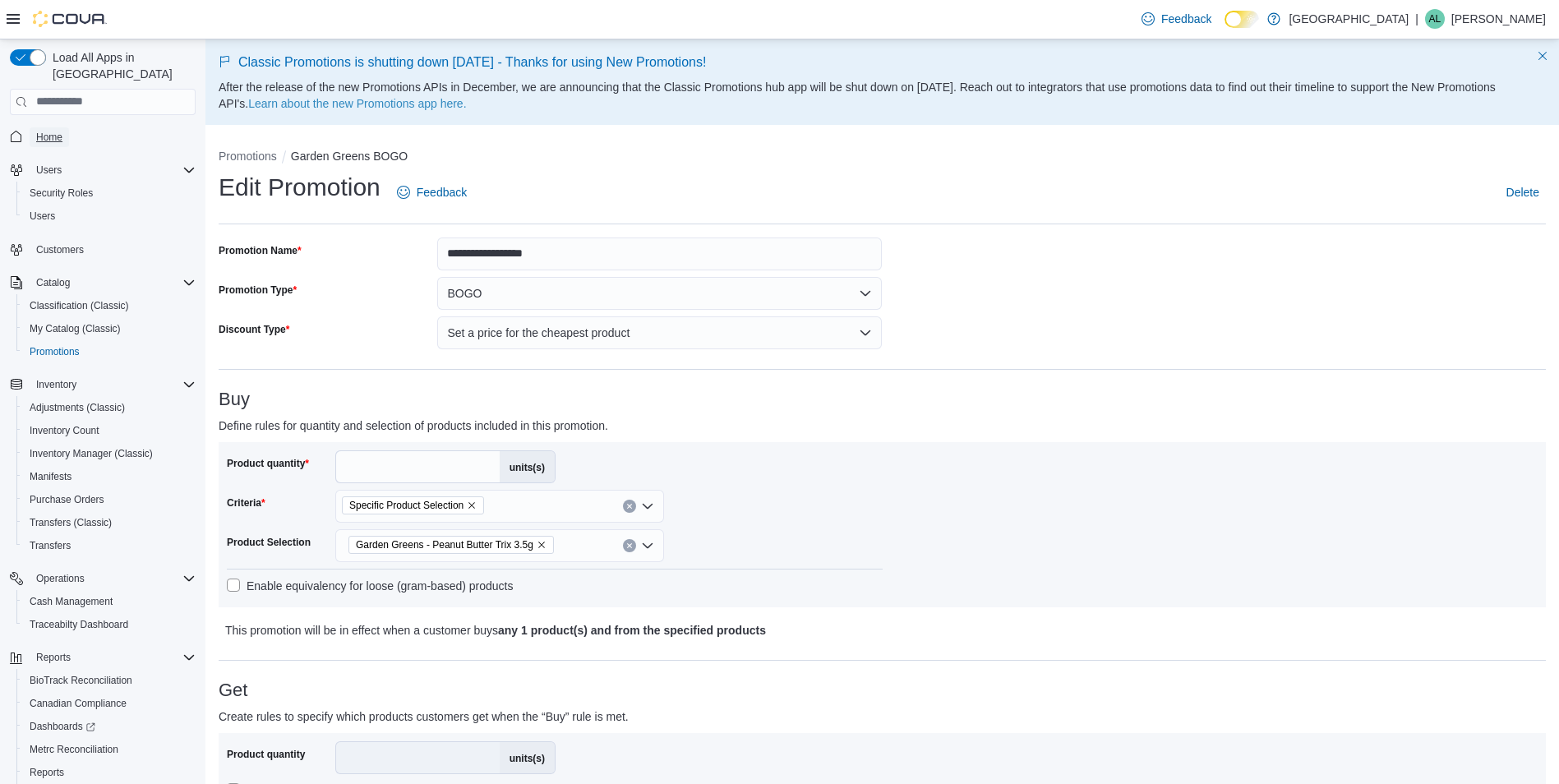
click at [49, 130] on span "Home" at bounding box center [49, 136] width 27 height 13
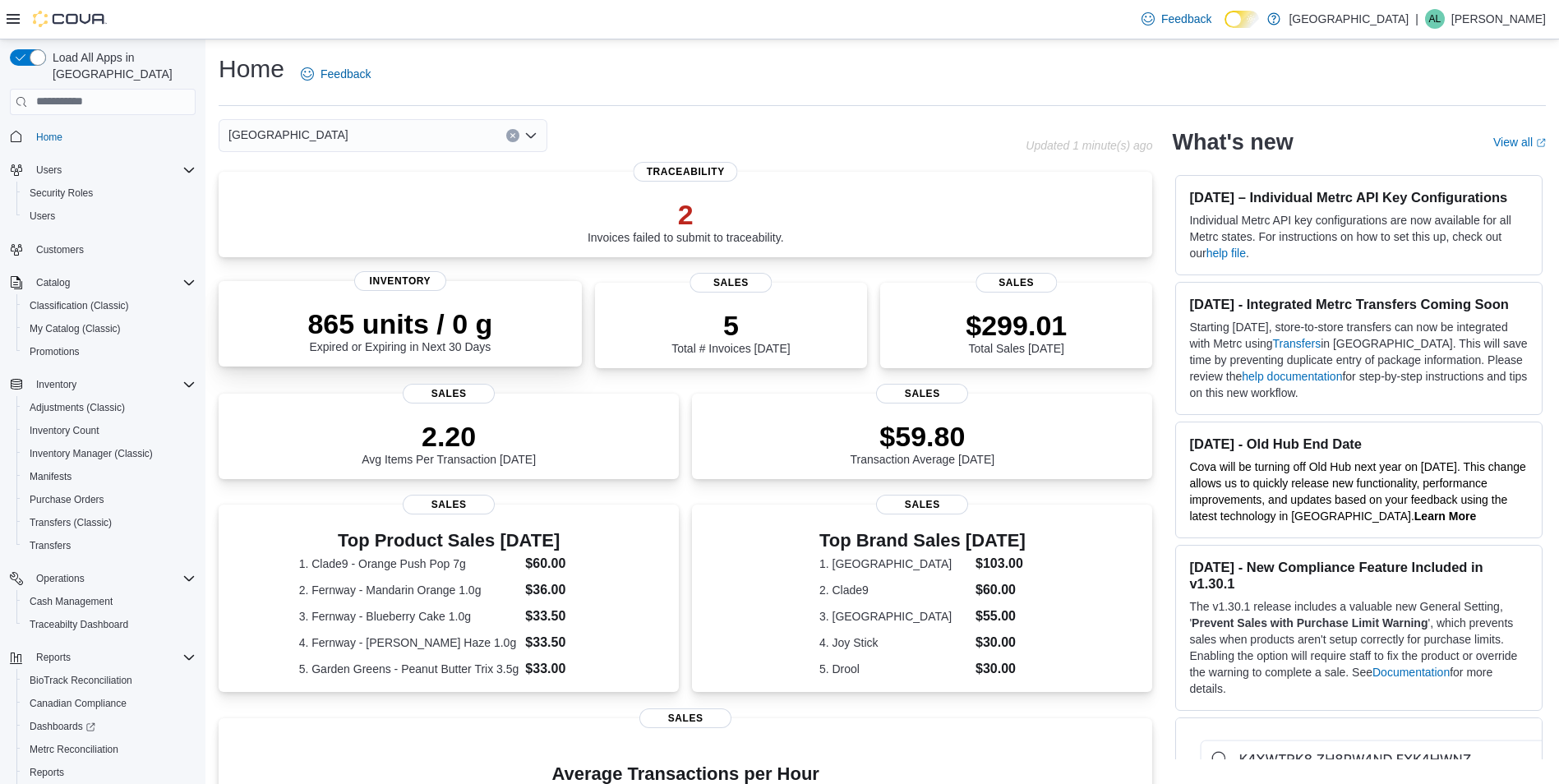
click at [544, 341] on div "865 units / 0 g Expired or Expiring in Next 30 Days" at bounding box center [400, 327] width 337 height 52
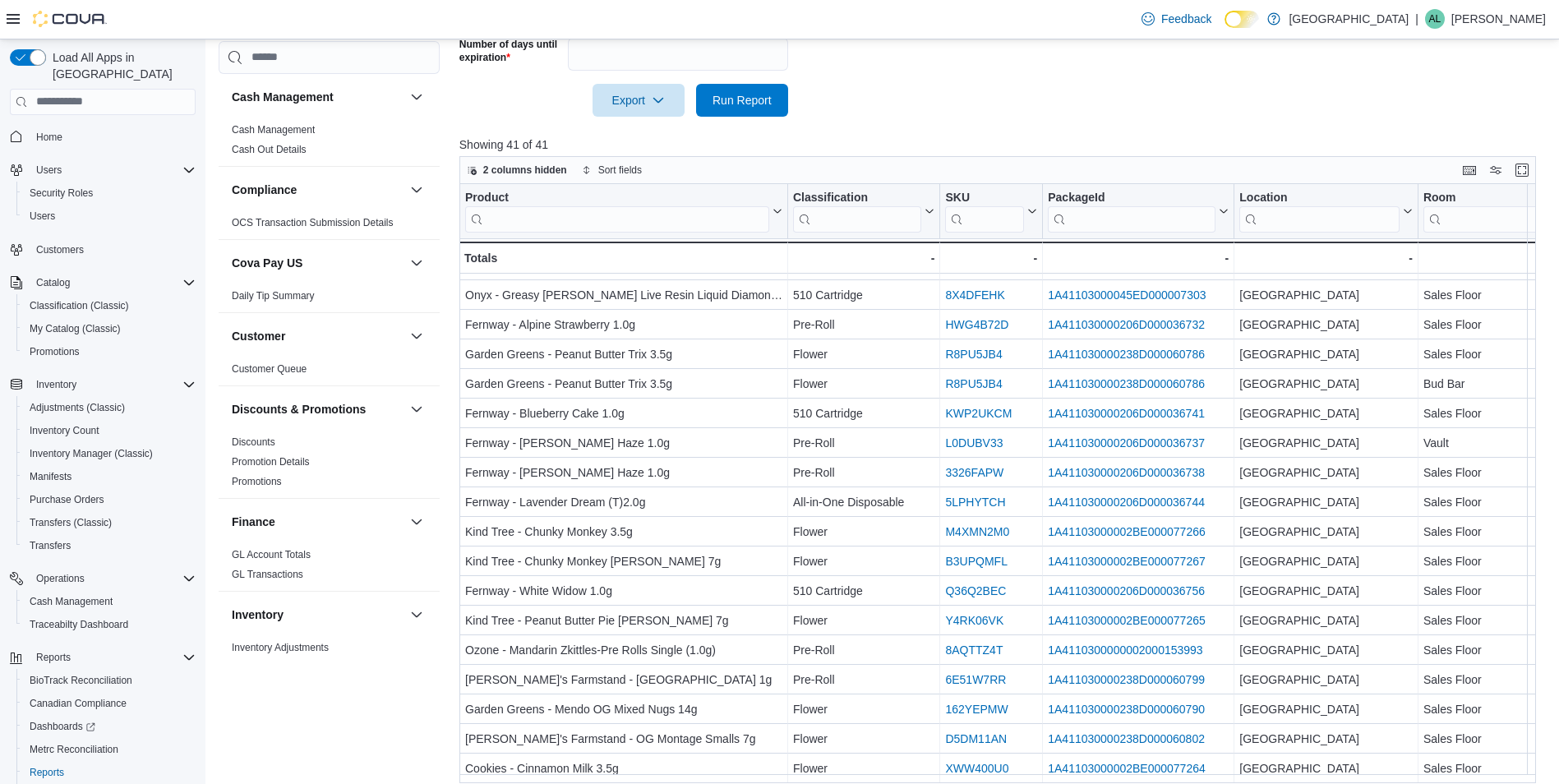
scroll to position [505, 0]
